Goal: Navigation & Orientation: Find specific page/section

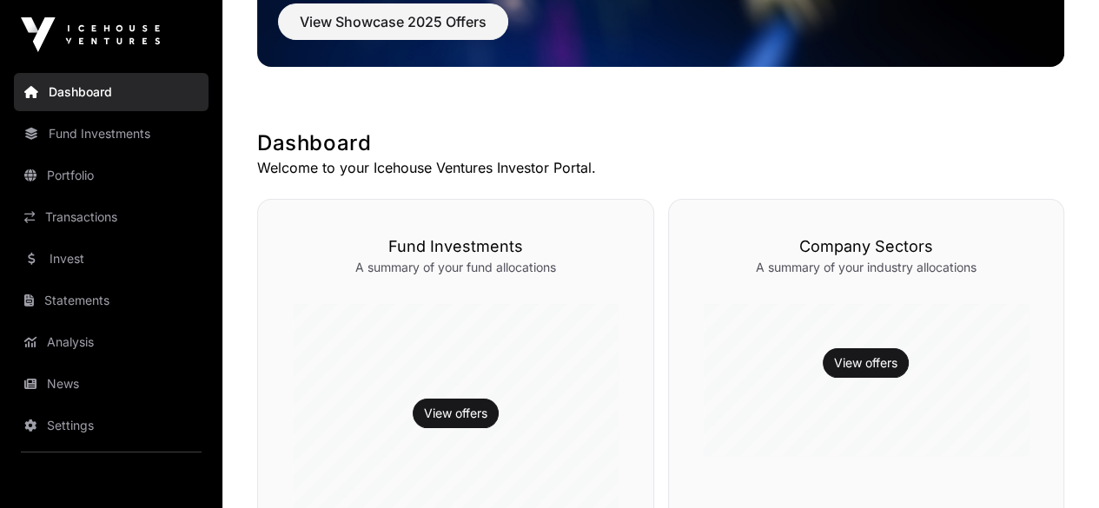
scroll to position [174, 0]
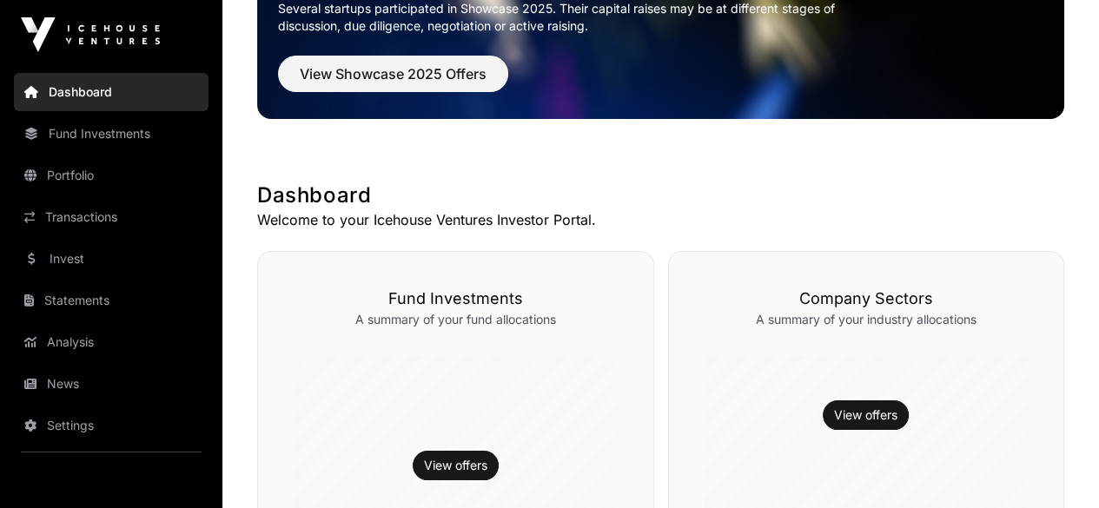
click at [64, 260] on link "Invest" at bounding box center [111, 259] width 195 height 38
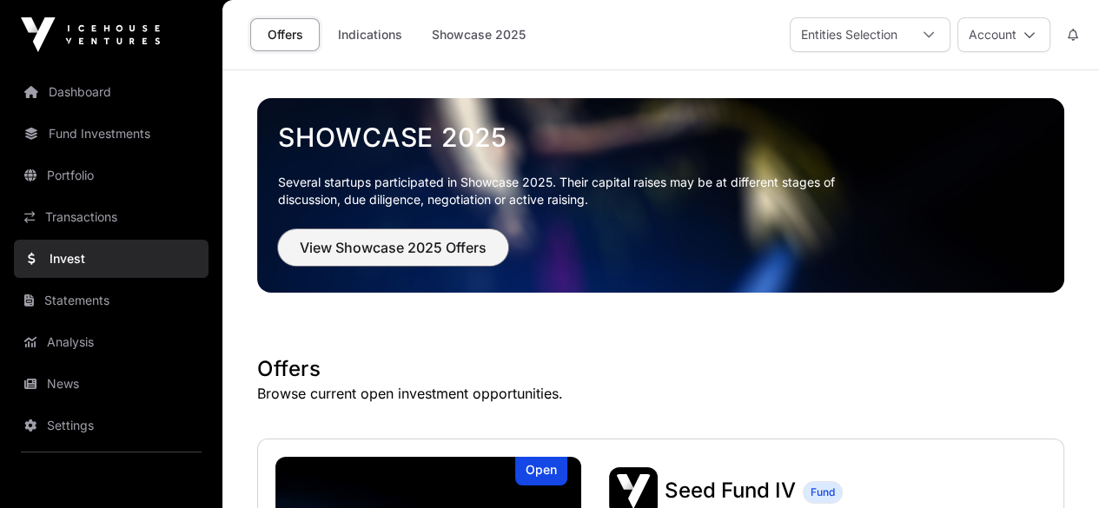
click at [399, 239] on span "View Showcase 2025 Offers" at bounding box center [393, 247] width 187 height 21
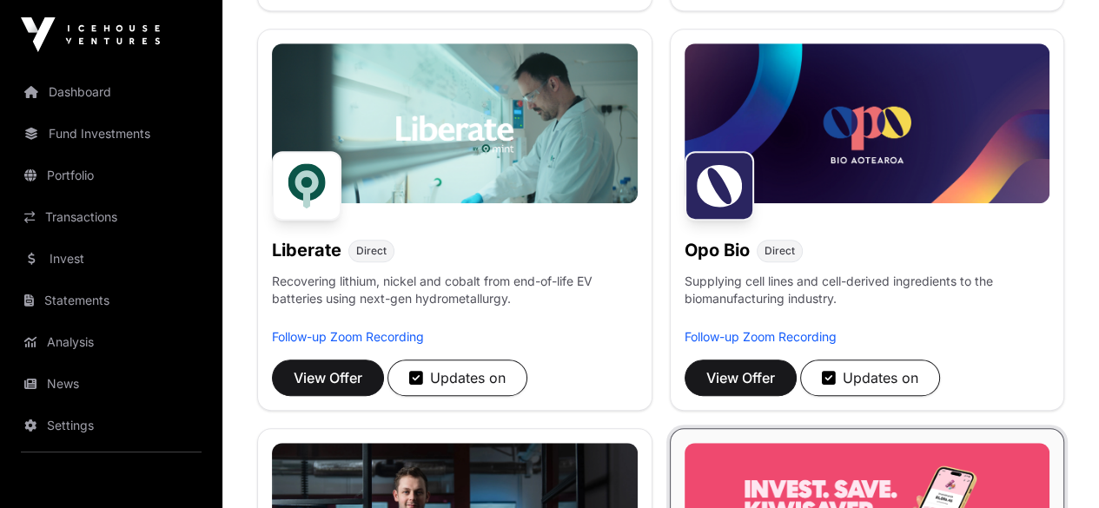
scroll to position [1216, 0]
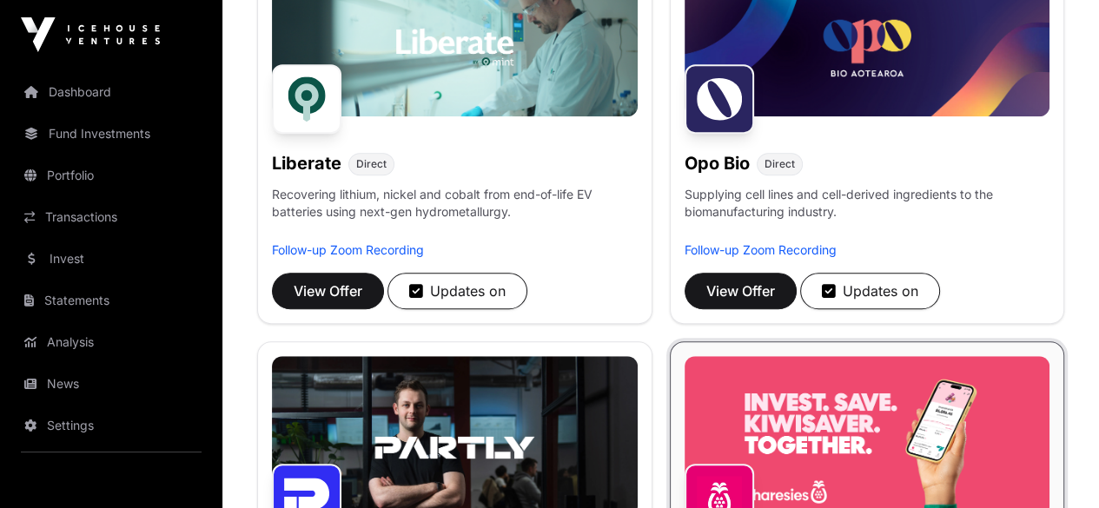
click at [70, 302] on link "Statements" at bounding box center [111, 300] width 195 height 38
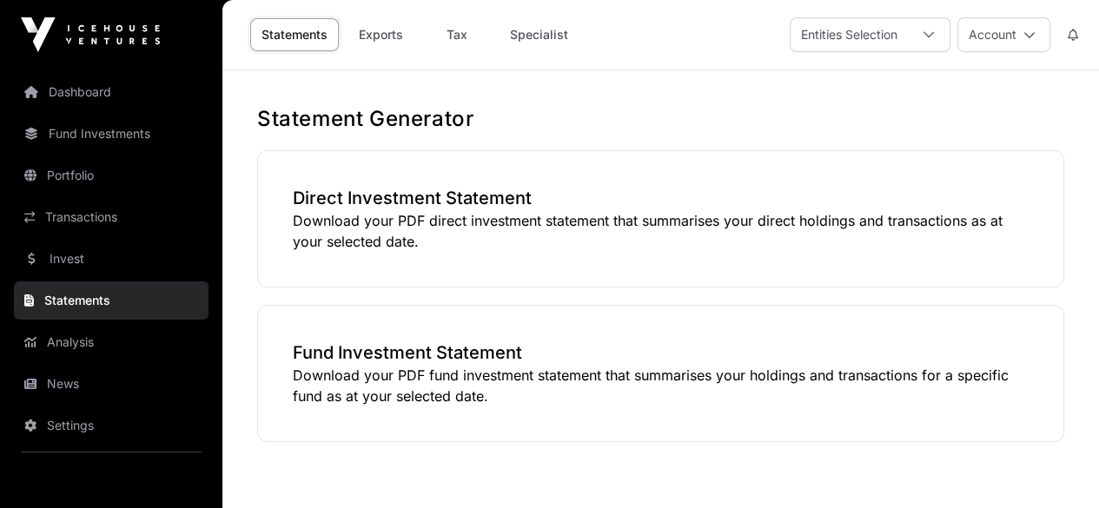
click at [60, 175] on link "Portfolio" at bounding box center [111, 175] width 195 height 38
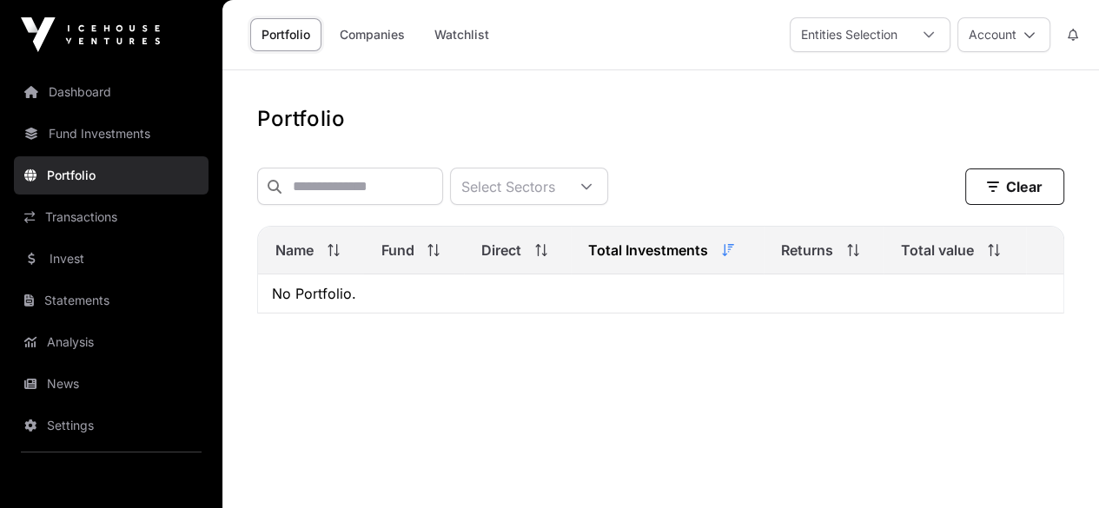
click at [62, 89] on link "Dashboard" at bounding box center [111, 92] width 195 height 38
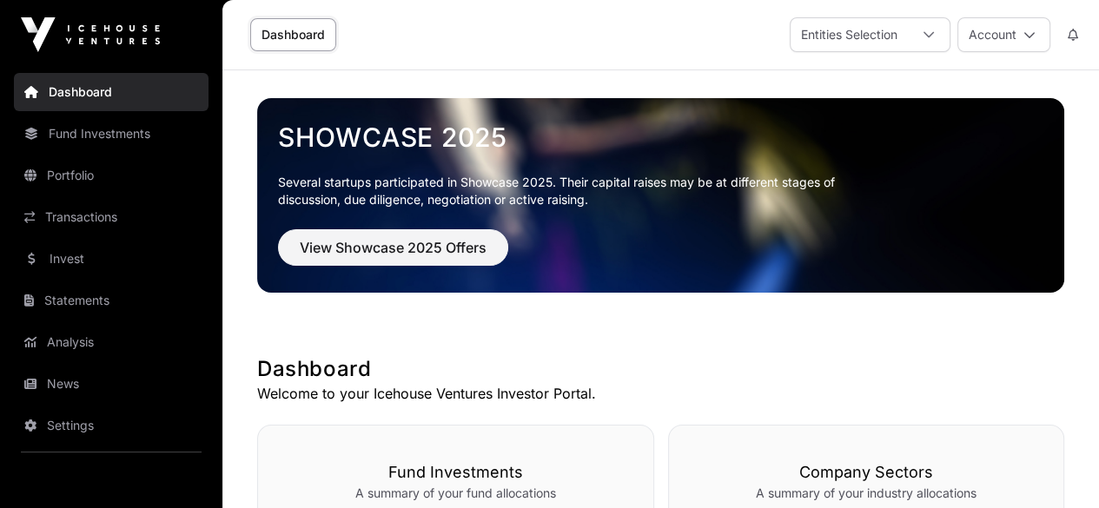
click at [79, 134] on link "Fund Investments" at bounding box center [111, 134] width 195 height 38
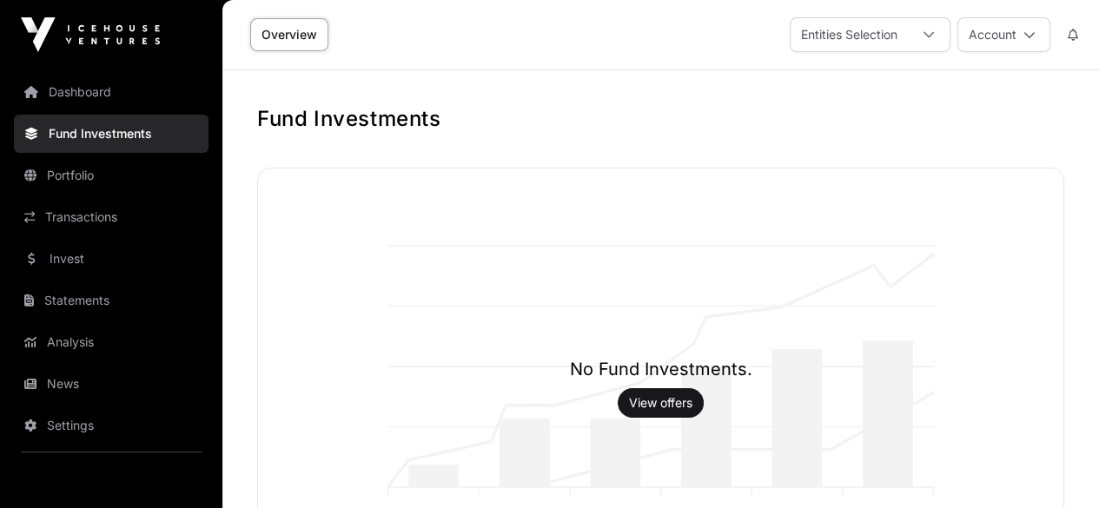
click at [65, 216] on link "Transactions" at bounding box center [111, 217] width 195 height 38
